Goal: Book appointment/travel/reservation

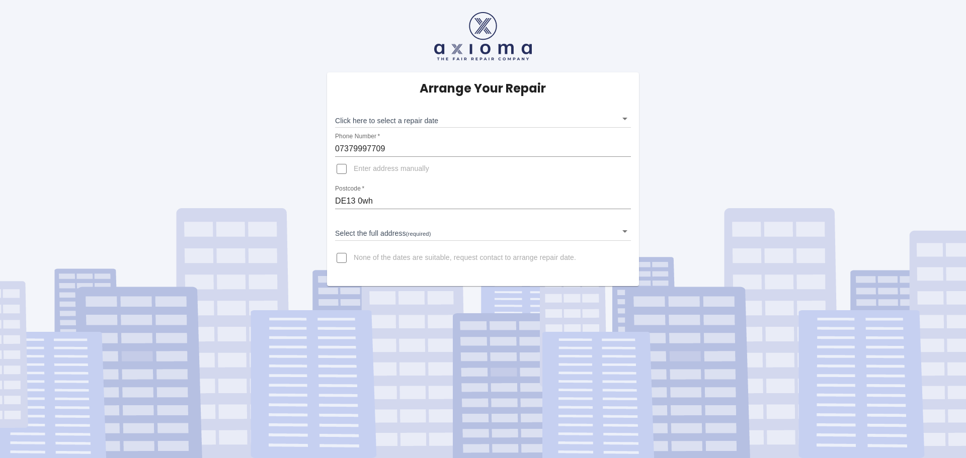
click at [414, 120] on body "Arrange Your Repair Click here to select a repair date ​ Phone Number   * 07379…" at bounding box center [483, 229] width 966 height 458
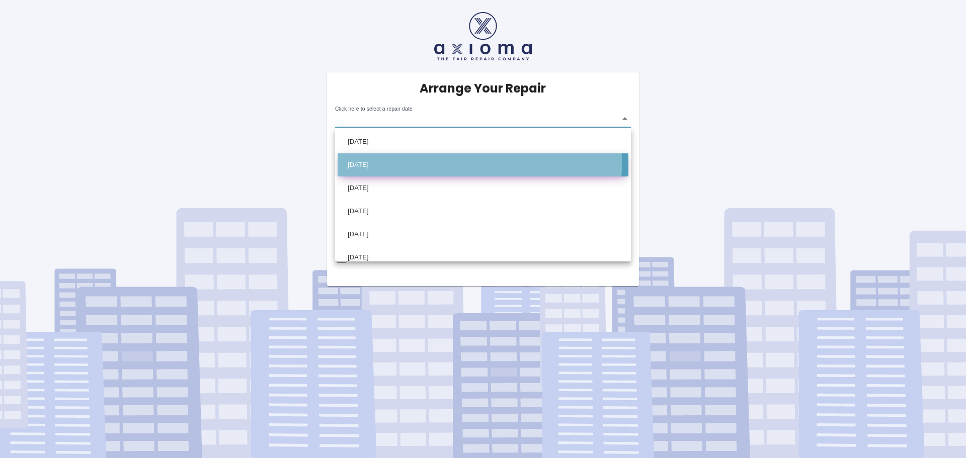
click at [387, 164] on li "Fri Oct 03 2025" at bounding box center [483, 164] width 291 height 23
type input "2025-10-03T00:00:00.000Z"
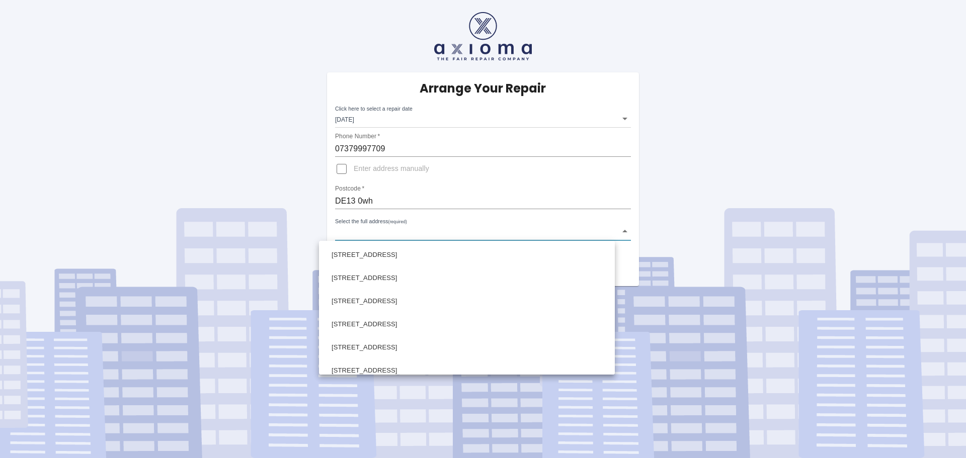
click at [387, 231] on body "Arrange Your Repair Click here to select a repair date Fri Oct 03 2025 2025-10-…" at bounding box center [483, 229] width 966 height 458
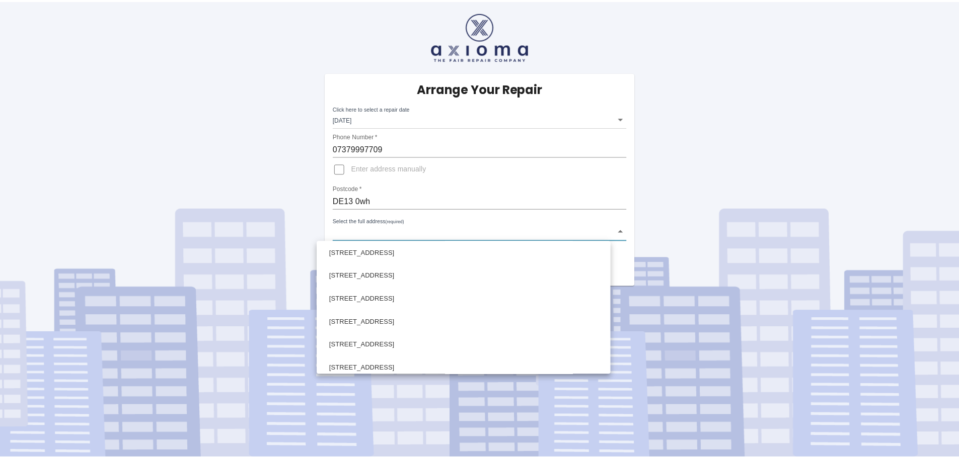
scroll to position [774, 0]
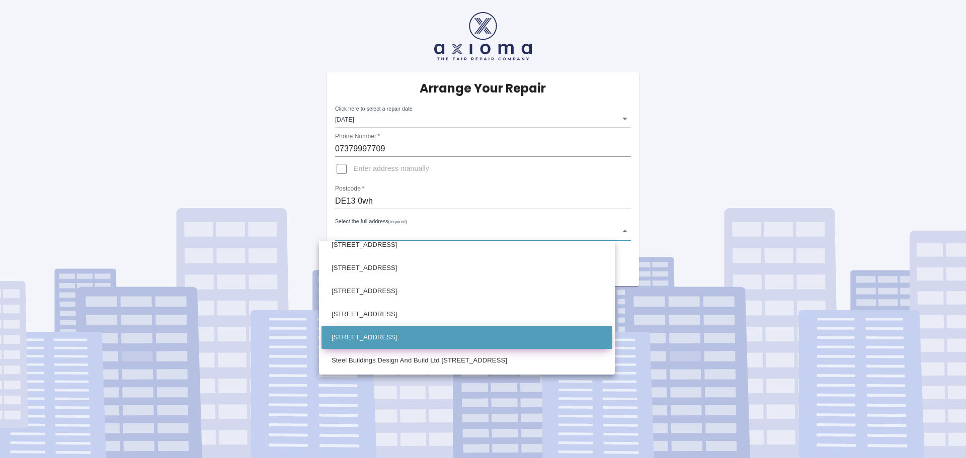
click at [469, 332] on li "77 Knightsbridge Way Stretton, Burton-on-Trent Staffordshire" at bounding box center [467, 337] width 291 height 23
type input "77 Knightsbridge Way Stretton, Burton-on-Trent Staffordshire"
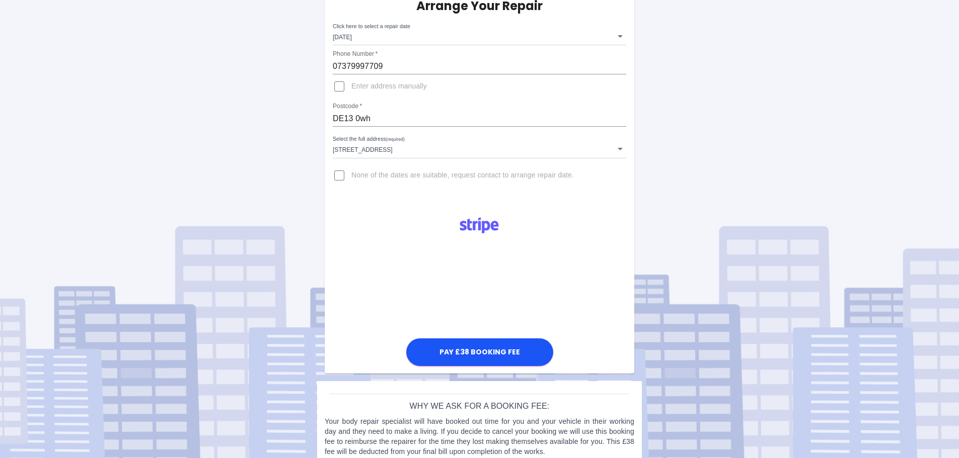
scroll to position [99, 0]
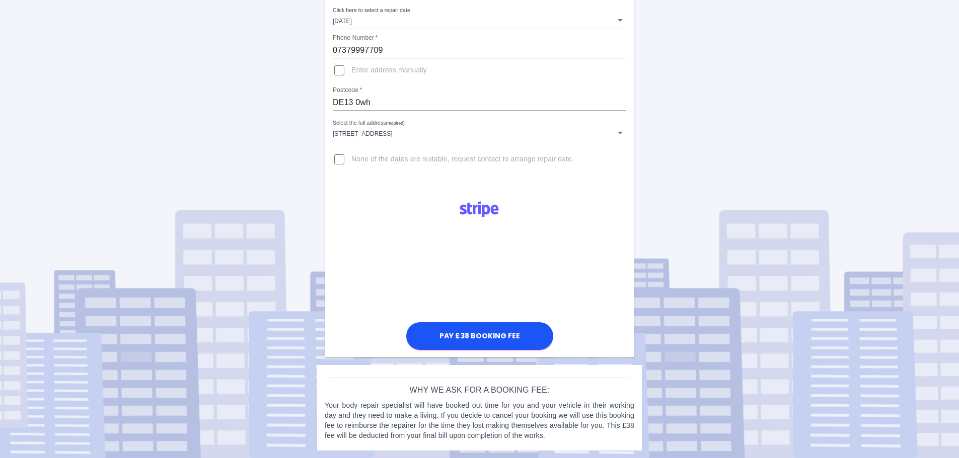
click at [664, 244] on div "Arrange Your Repair Click here to select a repair date Fri Oct 03 2025 2025-10-…" at bounding box center [479, 179] width 974 height 557
click at [494, 364] on div "Arrange Your Repair Click here to select a repair date Fri Oct 03 2025 2025-10-…" at bounding box center [479, 179] width 974 height 557
click at [484, 338] on button "Pay £38 Booking Fee" at bounding box center [479, 337] width 147 height 28
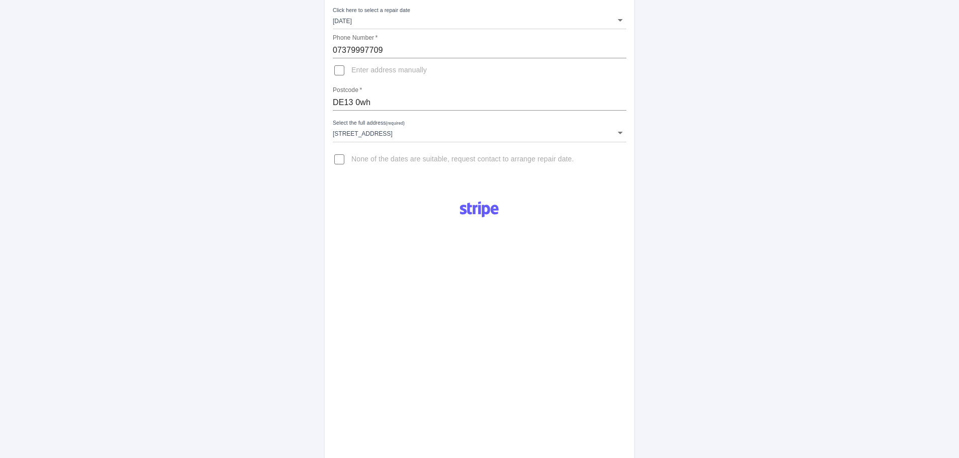
scroll to position [381, 0]
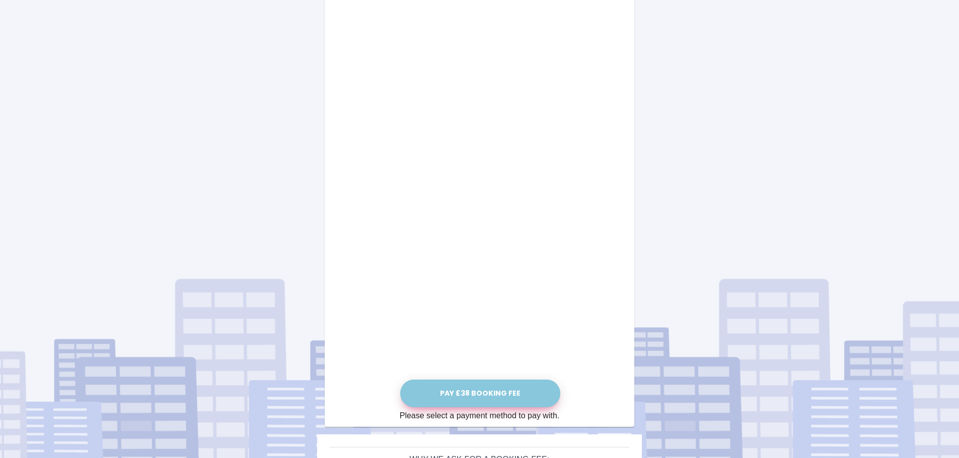
click at [497, 394] on button "Pay £38 Booking Fee" at bounding box center [480, 394] width 160 height 28
